Goal: Book appointment/travel/reservation

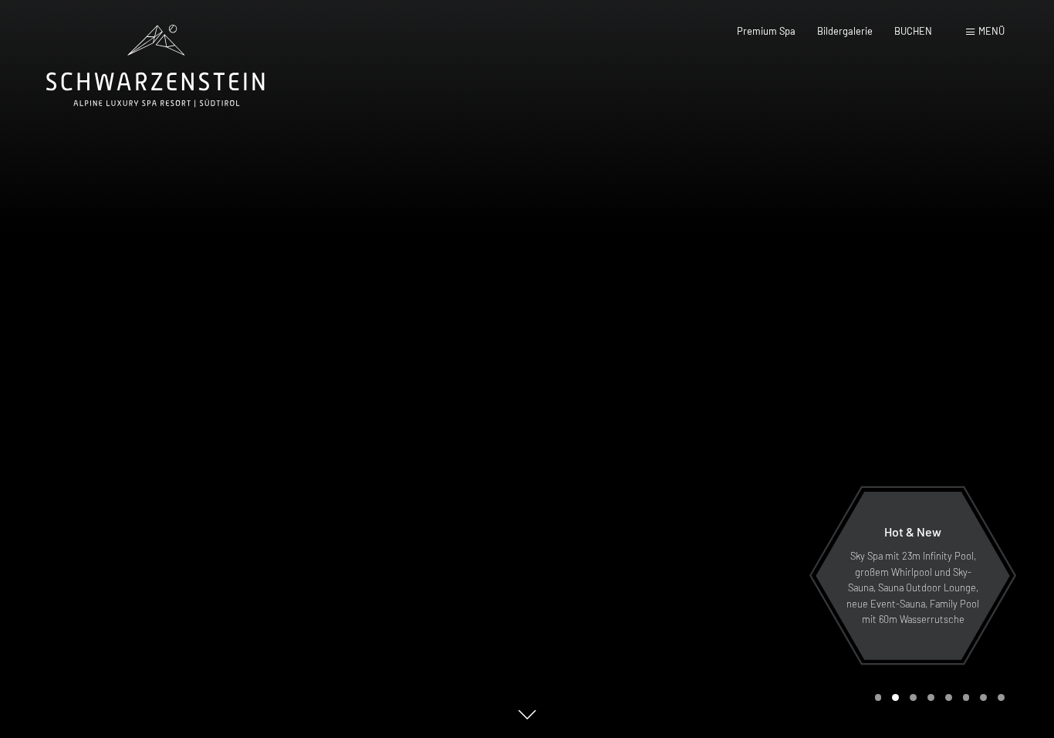
click at [923, 25] on span "BUCHEN" at bounding box center [913, 31] width 38 height 12
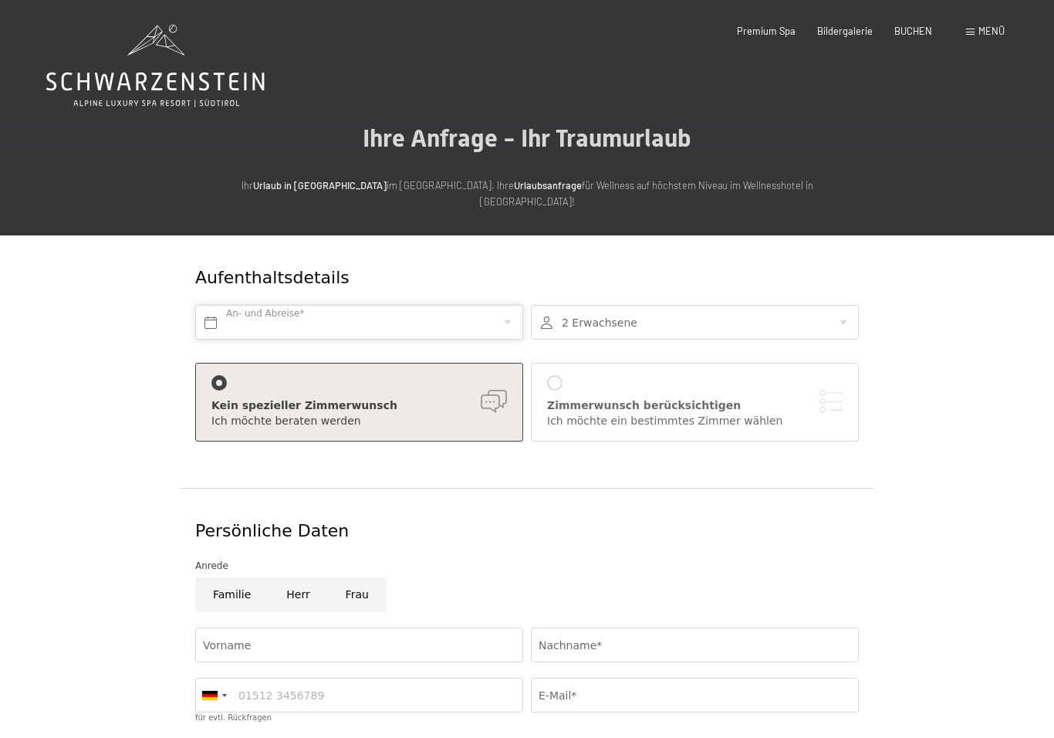
click at [385, 306] on input "text" at bounding box center [359, 322] width 328 height 35
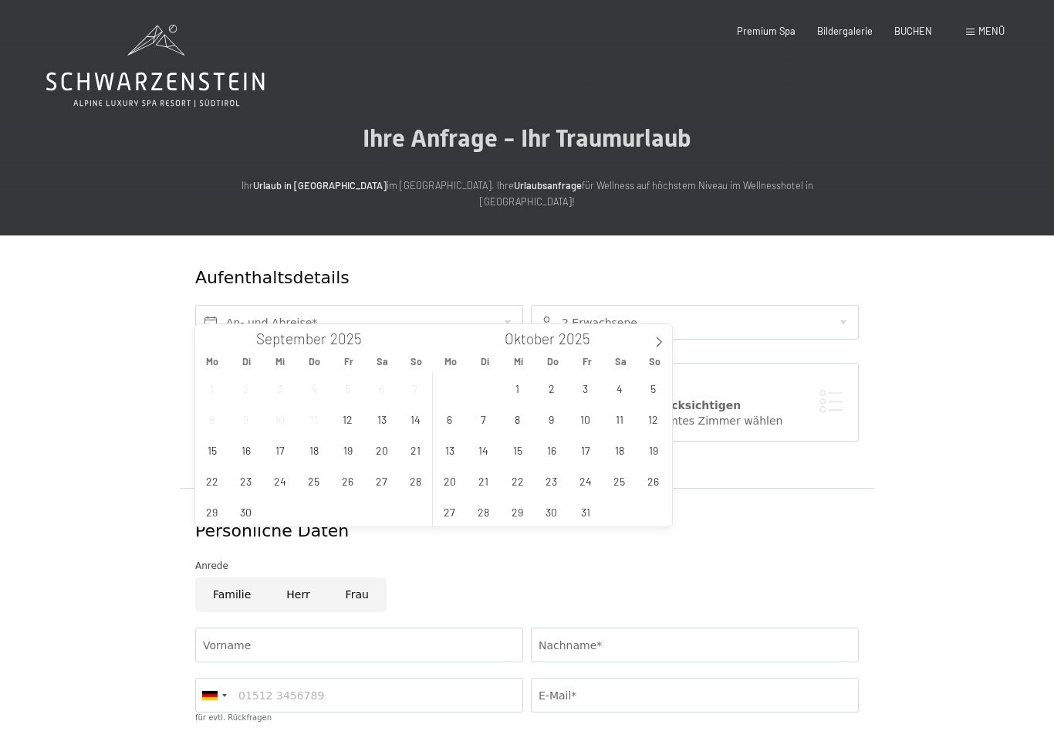
click at [657, 340] on icon at bounding box center [658, 341] width 11 height 11
click at [659, 339] on icon at bounding box center [659, 342] width 5 height 10
click at [488, 471] on span "23" at bounding box center [483, 480] width 30 height 30
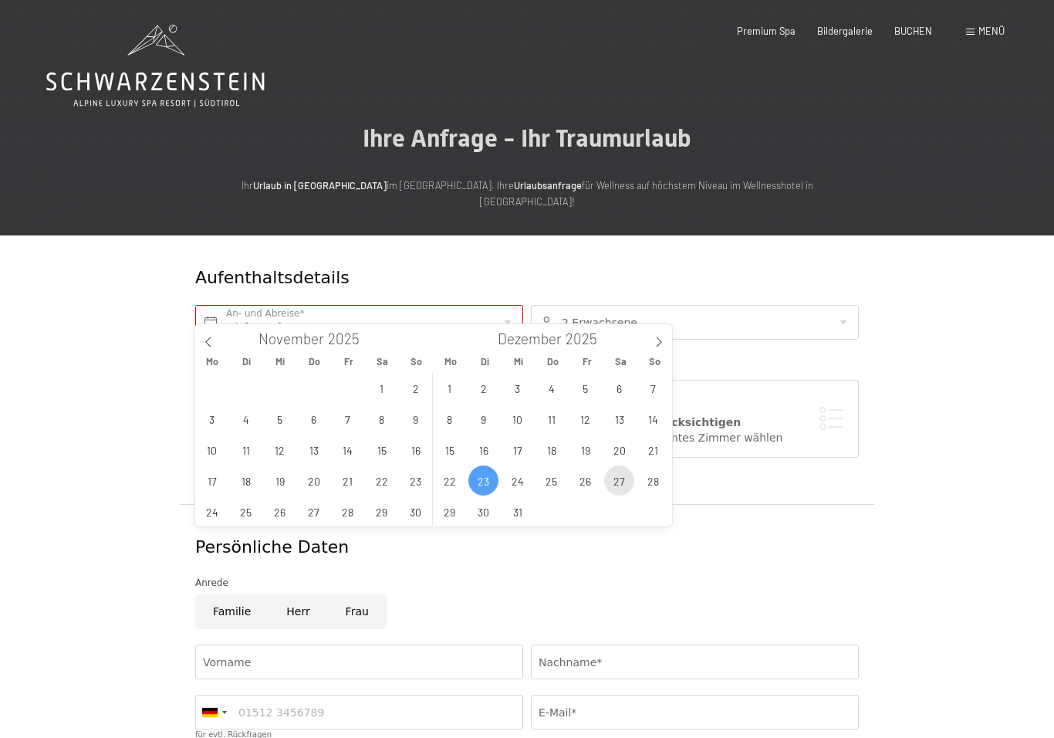
click at [617, 478] on span "27" at bounding box center [619, 480] width 30 height 30
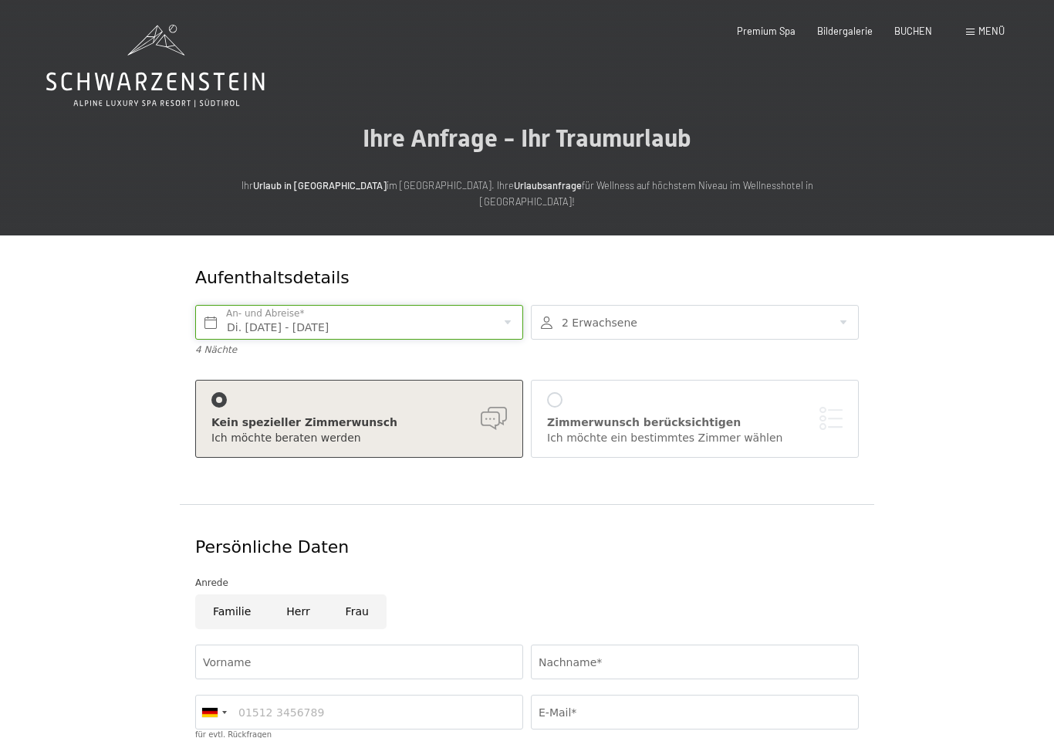
click at [433, 305] on input "Di. 23.12.2025 - Sa. 27.12.2025" at bounding box center [359, 322] width 328 height 35
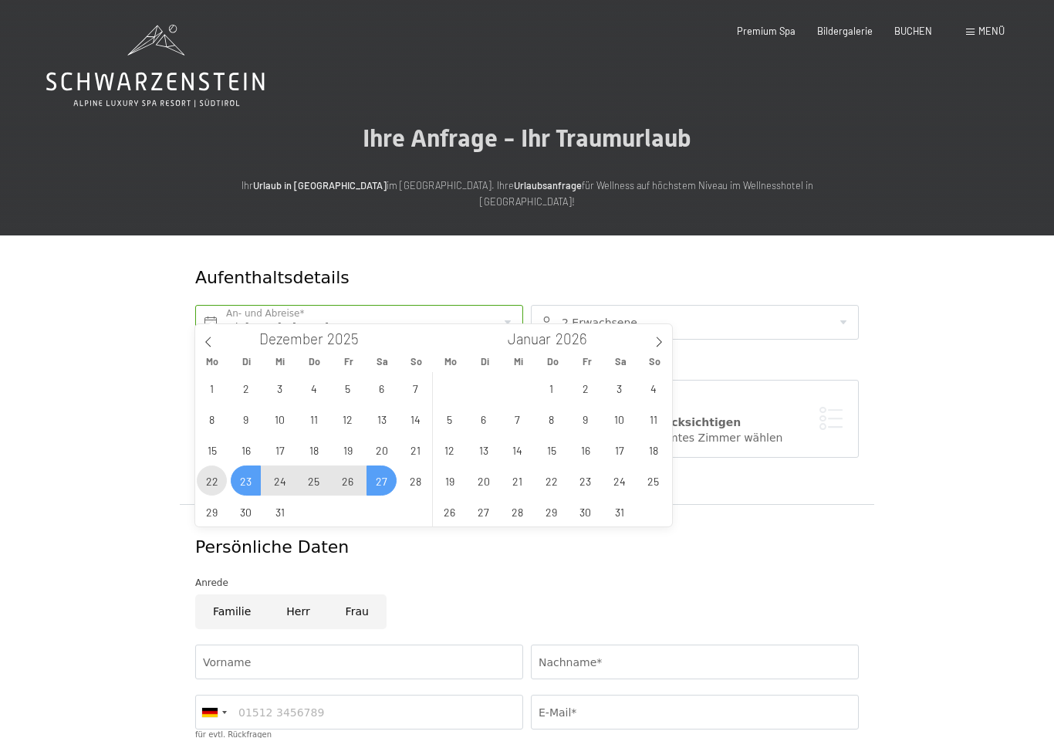
click at [224, 481] on span "22" at bounding box center [212, 480] width 30 height 30
click at [383, 478] on span "27" at bounding box center [381, 480] width 30 height 30
type input "Mo. 22.12.2025 - Sa. 27.12.2025"
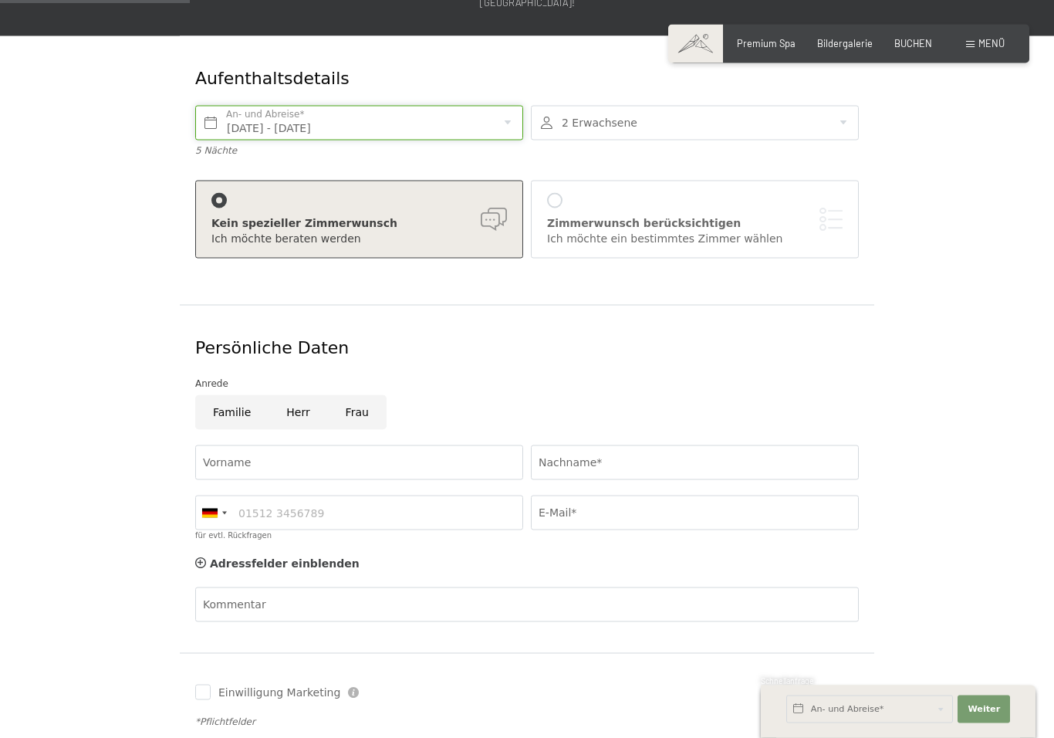
scroll to position [205, 0]
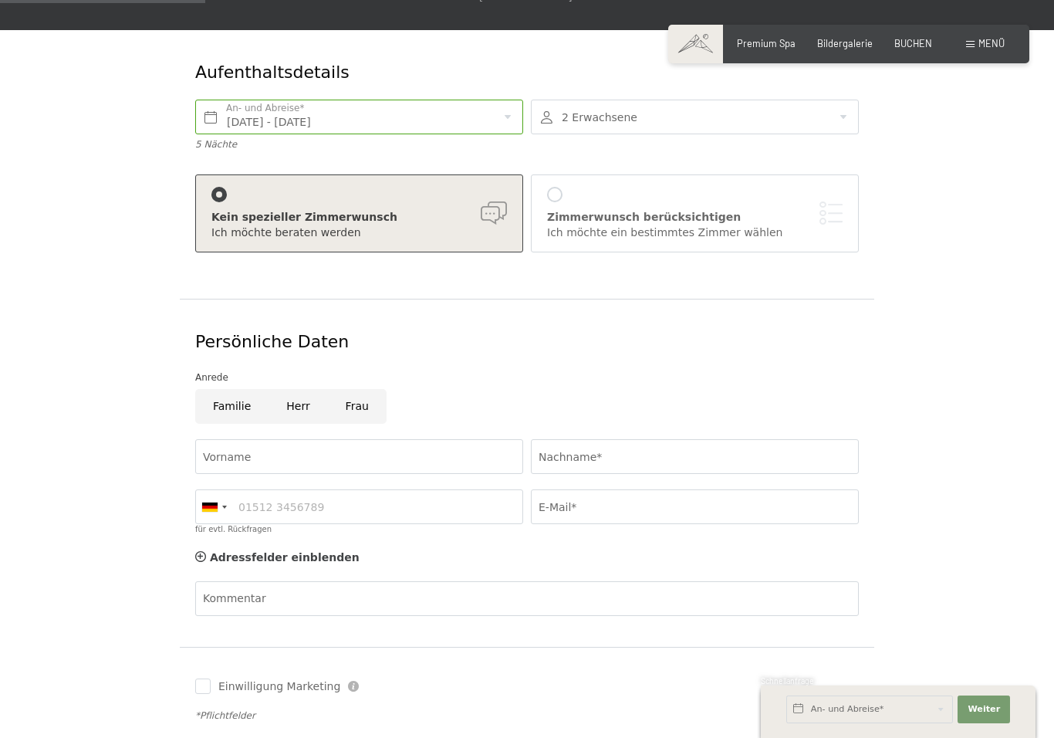
click at [299, 389] on input "Herr" at bounding box center [297, 406] width 59 height 35
radio input "true"
click at [308, 439] on input "Vorname" at bounding box center [359, 456] width 328 height 35
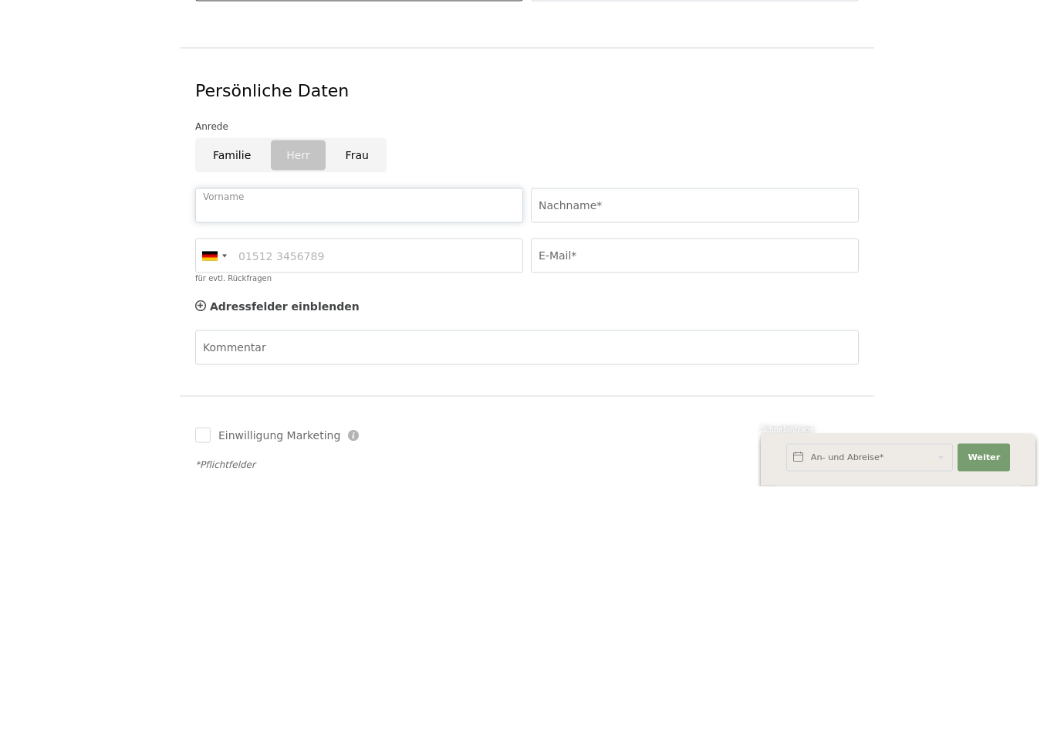
type input "Christoph"
type input "Weber"
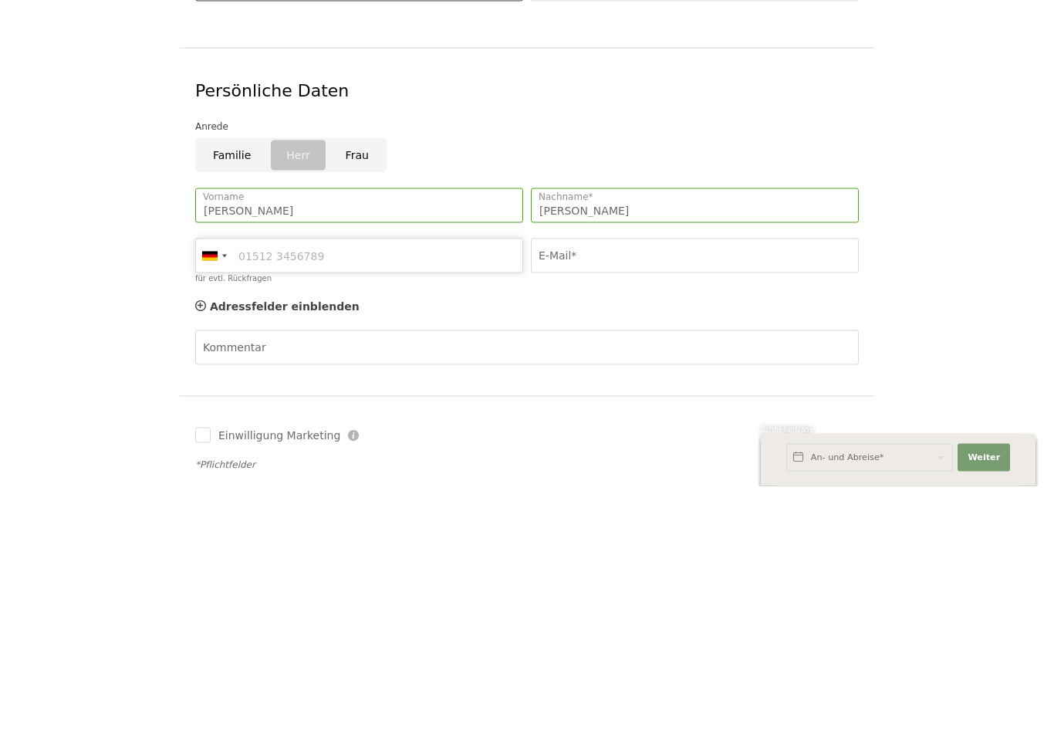
type input "01728372657"
type input "christoph@weber-net.org"
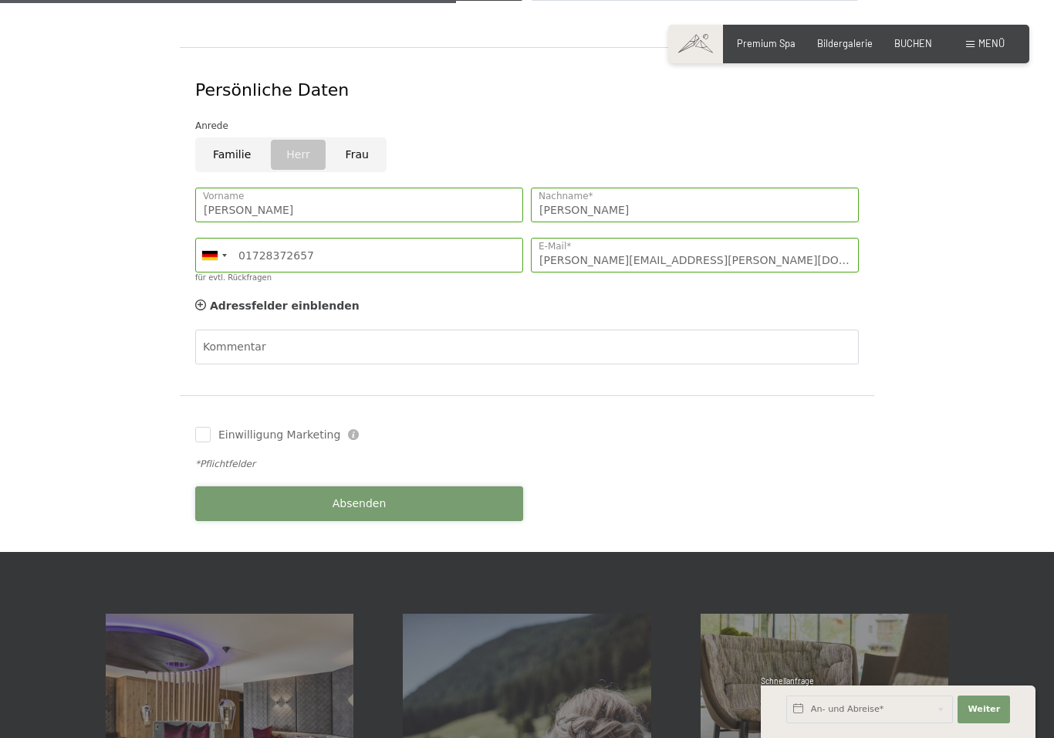
click at [361, 496] on span "Absenden" at bounding box center [360, 503] width 54 height 15
